Goal: Find specific page/section: Find specific page/section

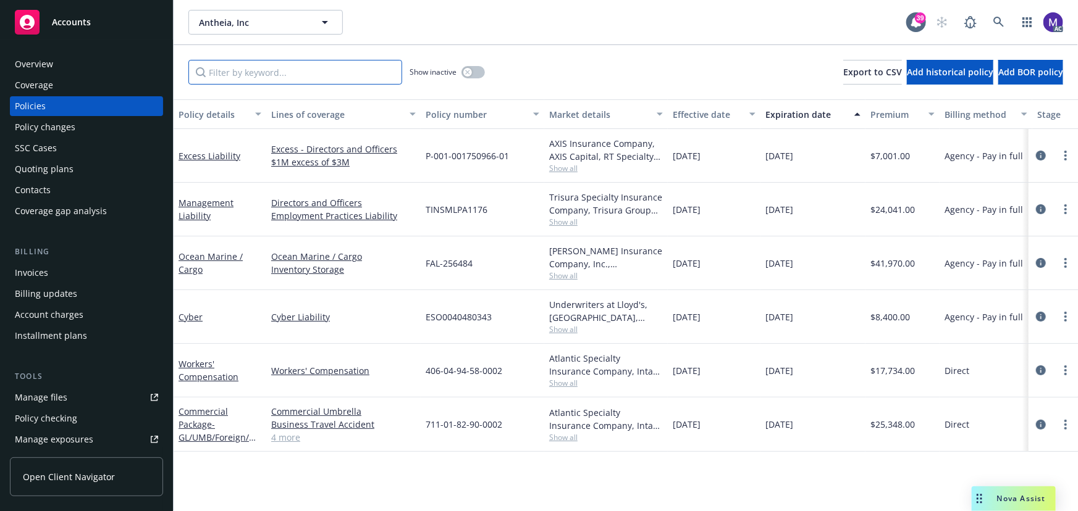
click at [241, 73] on input "Filter by keyword..." at bounding box center [295, 72] width 214 height 25
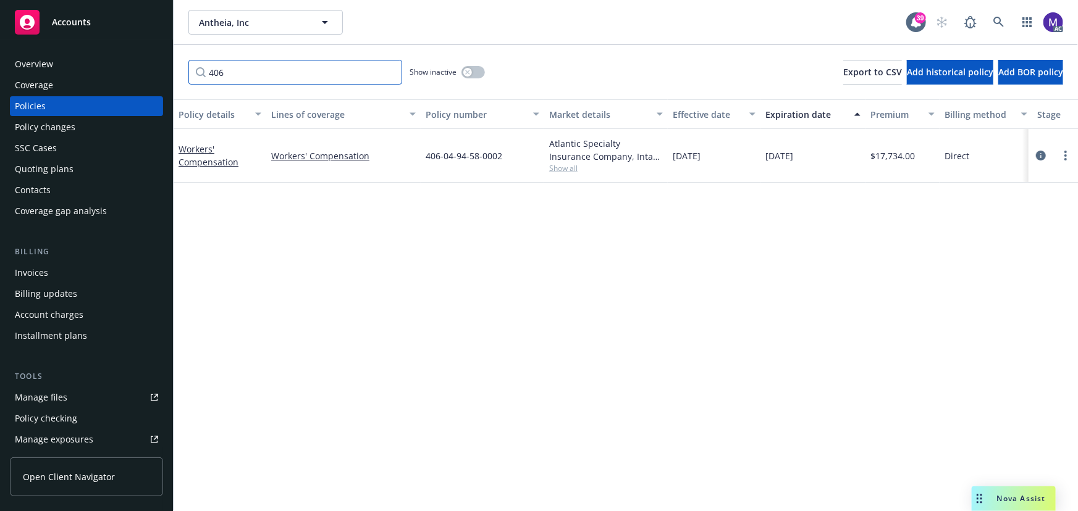
type input "406"
click at [585, 167] on span "Show all" at bounding box center [606, 168] width 114 height 10
click at [574, 169] on span "Show all" at bounding box center [606, 168] width 114 height 10
click at [563, 167] on span "Show all" at bounding box center [606, 168] width 114 height 10
click at [463, 237] on span "Intact Insurance" at bounding box center [538, 239] width 227 height 13
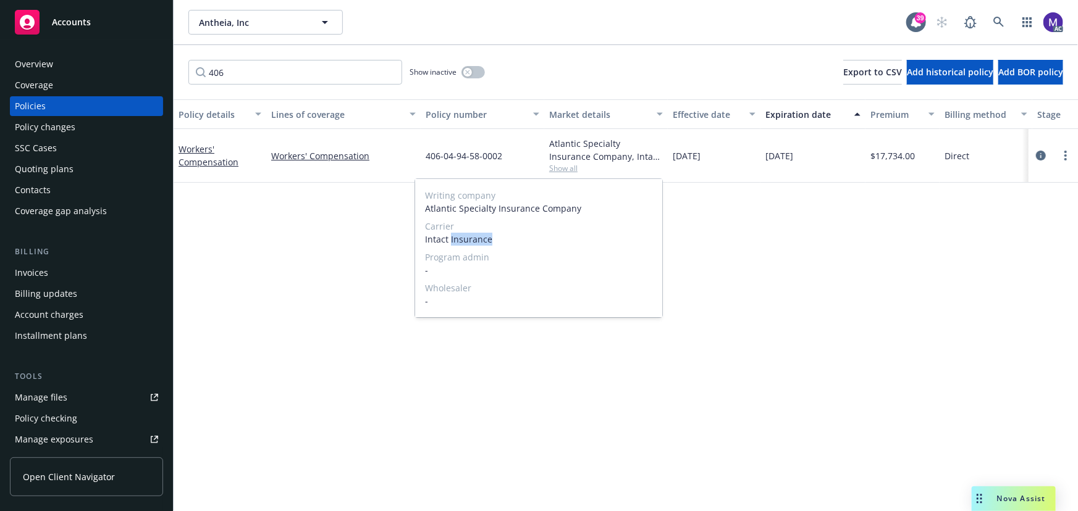
click at [463, 237] on span "Intact Insurance" at bounding box center [538, 239] width 227 height 13
copy span "Intact Insurance"
click at [64, 128] on div "Policy changes" at bounding box center [45, 127] width 61 height 20
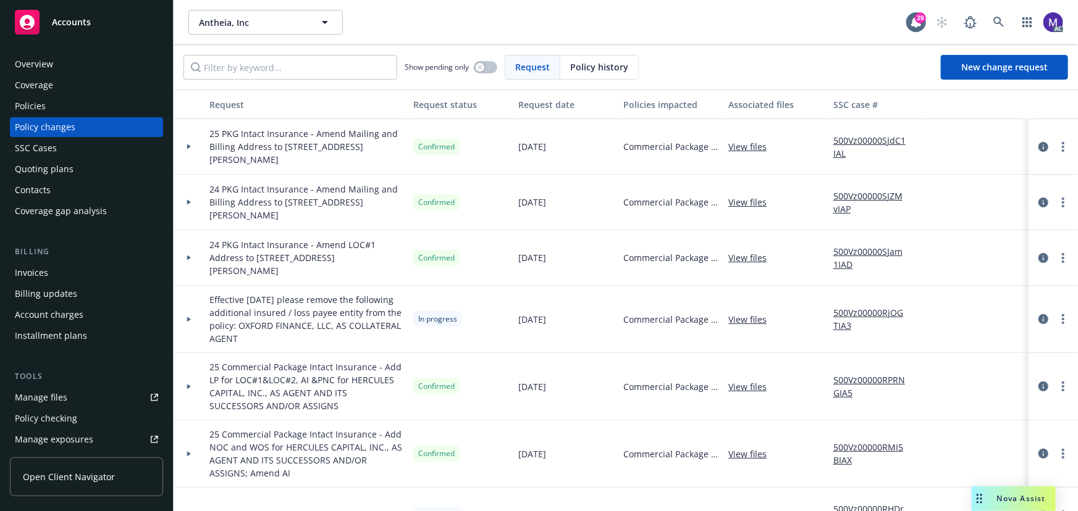
drag, startPoint x: 316, startPoint y: 133, endPoint x: 345, endPoint y: 167, distance: 44.7
click at [345, 167] on div "25 PKG Intact Insurance - Amend Mailing and Billing Address to [STREET_ADDRESS]…" at bounding box center [306, 147] width 204 height 56
copy span "Amend Mailing and Billing Address to [STREET_ADDRESS][PERSON_NAME]"
drag, startPoint x: 56, startPoint y: 148, endPoint x: 63, endPoint y: 147, distance: 6.9
click at [56, 148] on div "SSC Cases" at bounding box center [86, 148] width 143 height 20
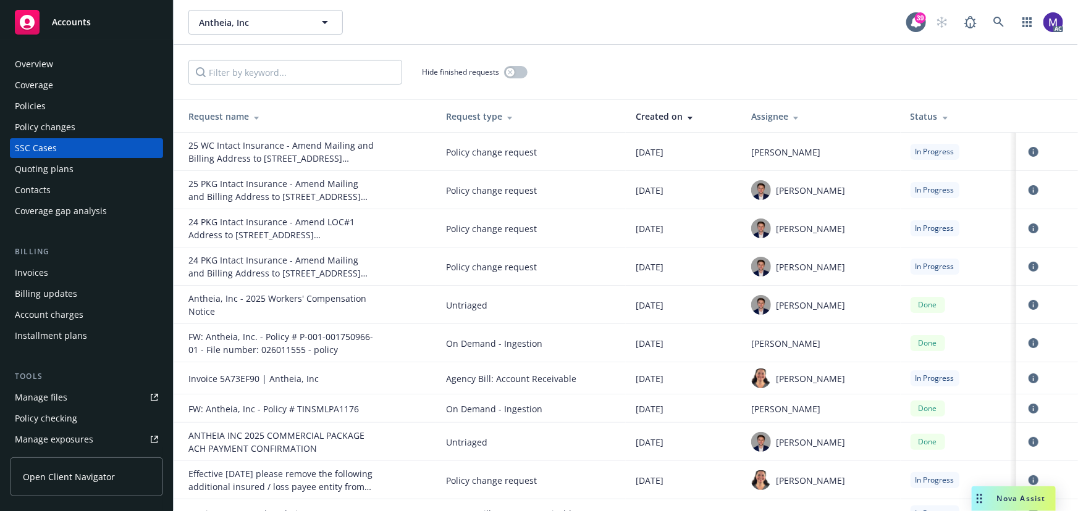
click at [57, 122] on div "Policy changes" at bounding box center [45, 127] width 61 height 20
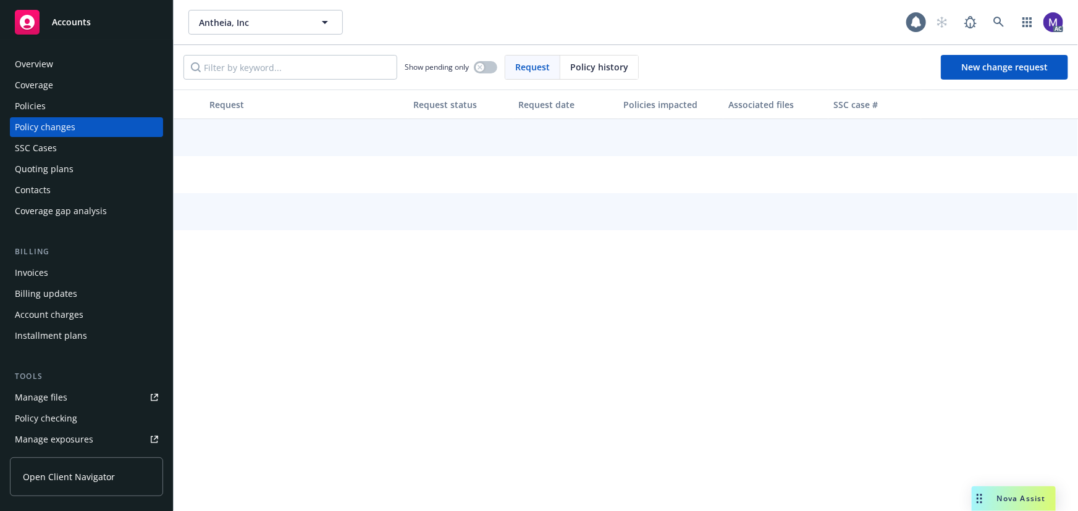
click at [62, 99] on div "Policies" at bounding box center [86, 106] width 143 height 20
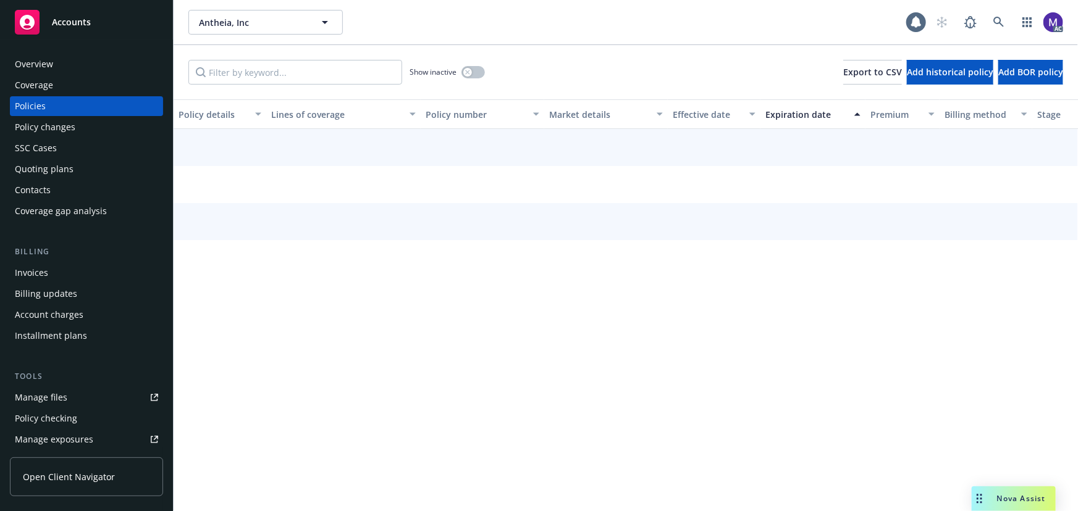
click at [271, 70] on input "Filter by keyword..." at bounding box center [295, 72] width 214 height 25
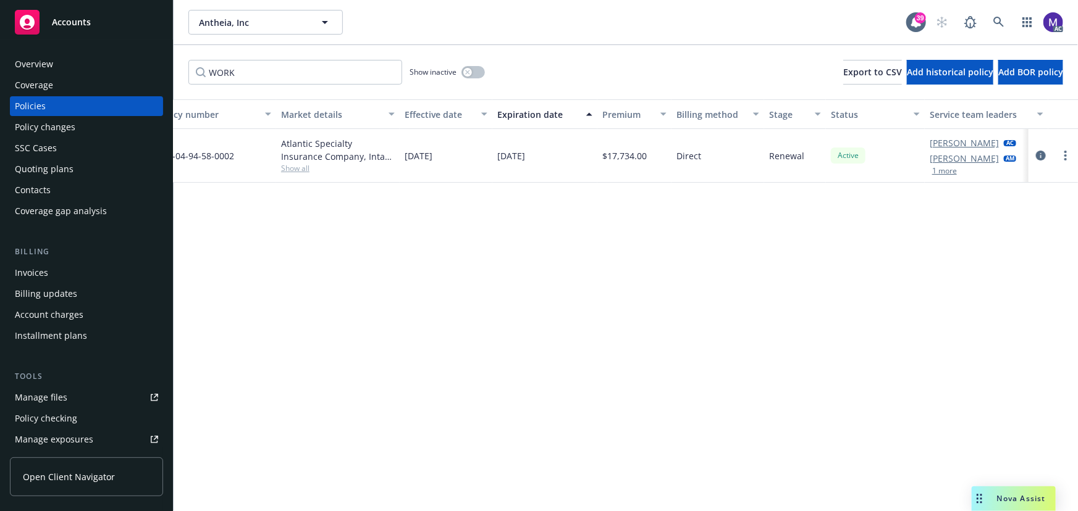
scroll to position [0, 287]
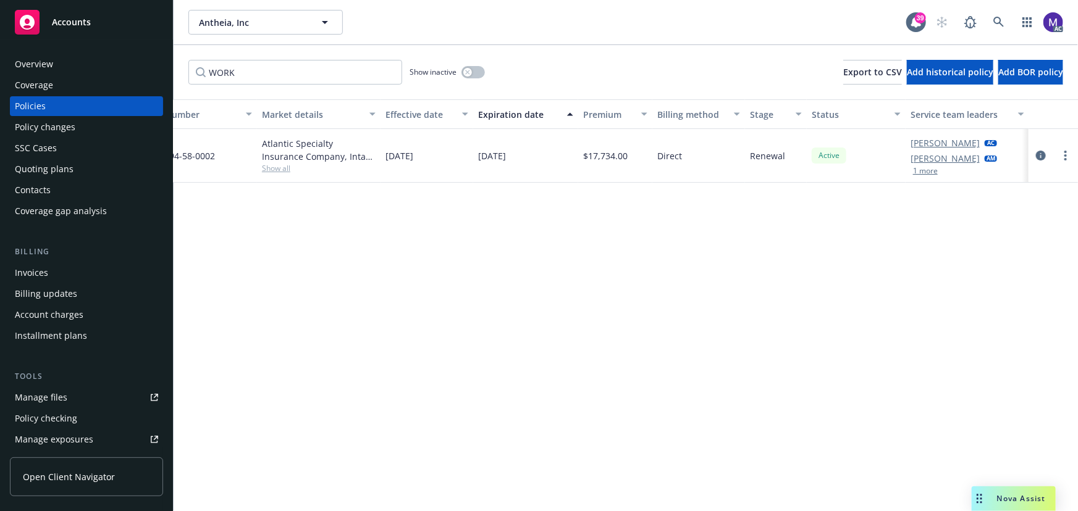
type input "WORK"
click at [287, 169] on span "Show all" at bounding box center [319, 168] width 114 height 10
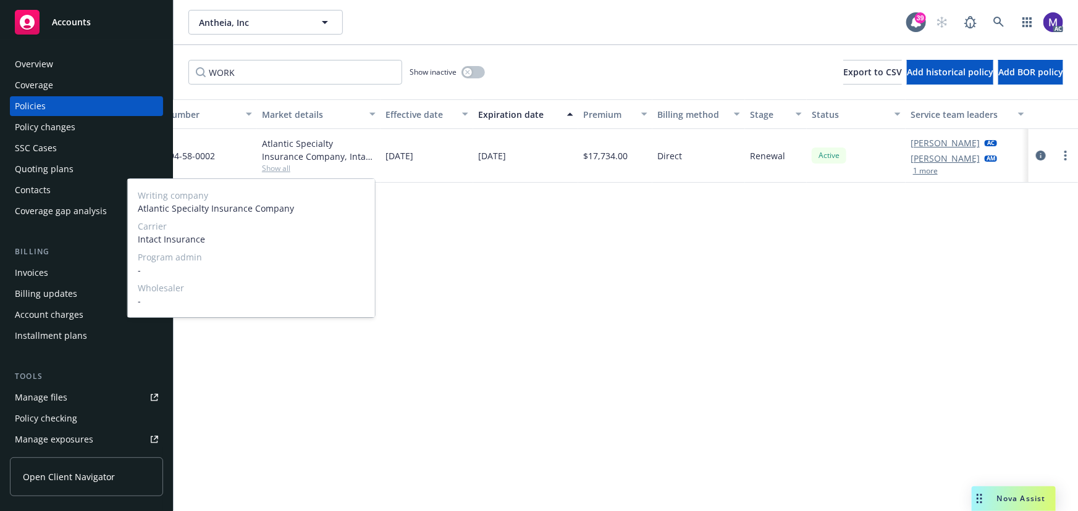
click at [199, 244] on span "Intact Insurance" at bounding box center [251, 239] width 227 height 13
copy span "Intact Insurance"
